Goal: Check status

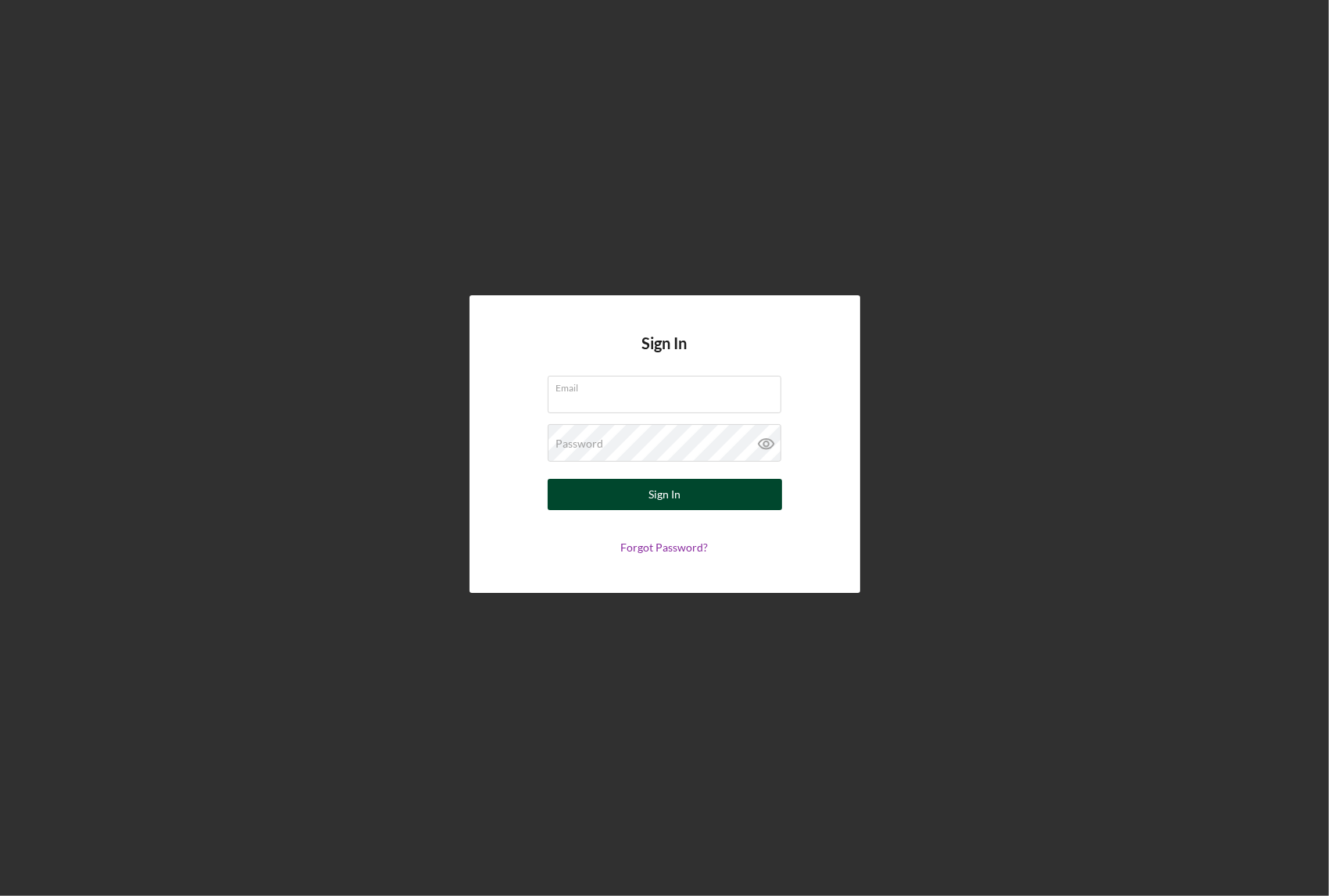
type input "[EMAIL_ADDRESS][DOMAIN_NAME]"
click at [674, 497] on div "Sign In" at bounding box center [664, 494] width 32 height 31
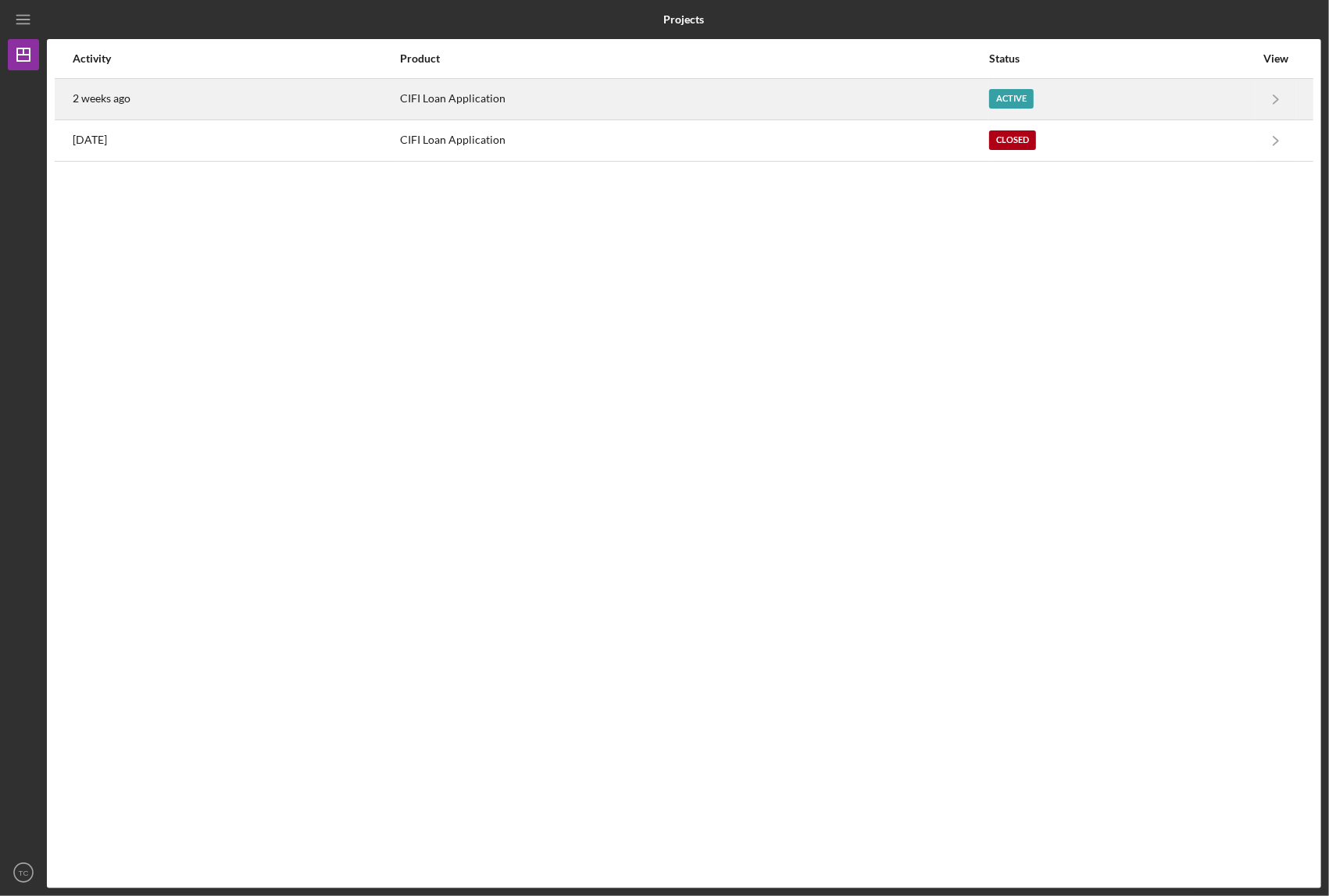
click at [1227, 98] on div "Active" at bounding box center [1122, 99] width 266 height 39
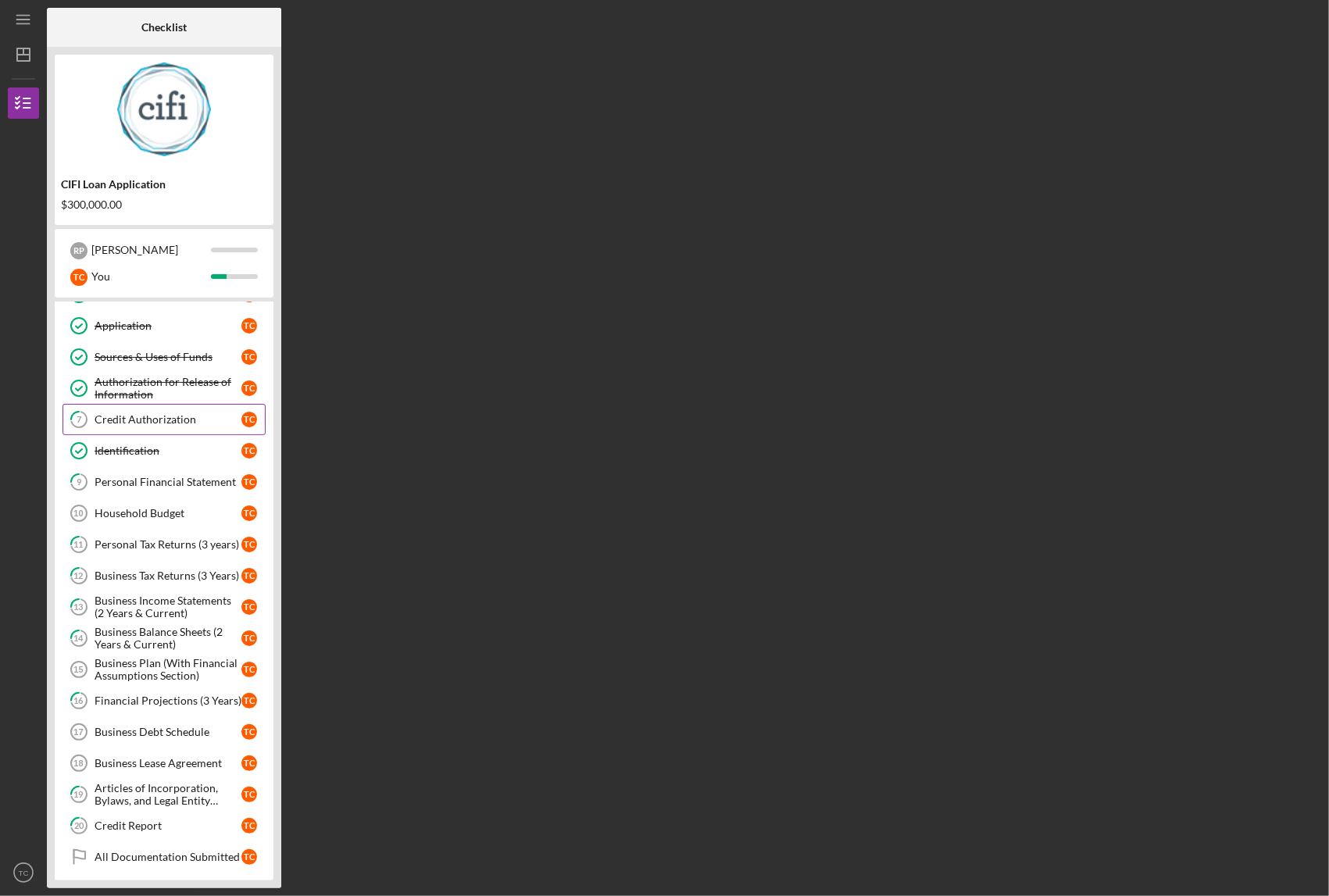
scroll to position [133, 0]
